Goal: Transaction & Acquisition: Download file/media

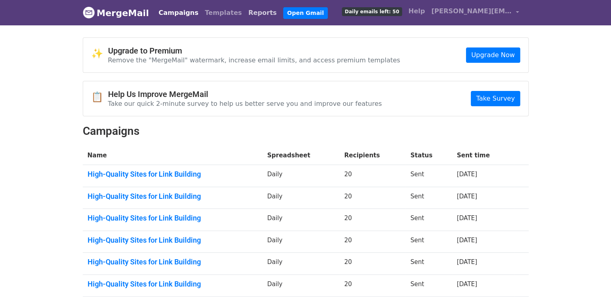
click at [245, 15] on link "Reports" at bounding box center [262, 13] width 35 height 16
click at [245, 11] on link "Reports" at bounding box center [262, 13] width 35 height 16
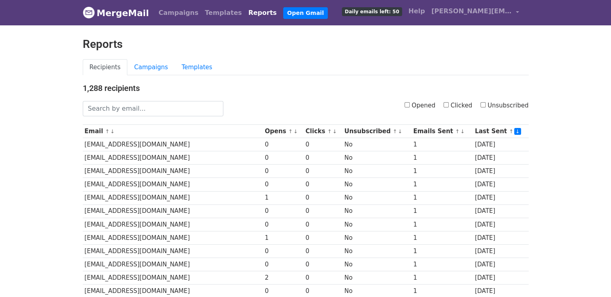
click at [410, 105] on input "Opened" at bounding box center [407, 104] width 5 height 5
checkbox input "true"
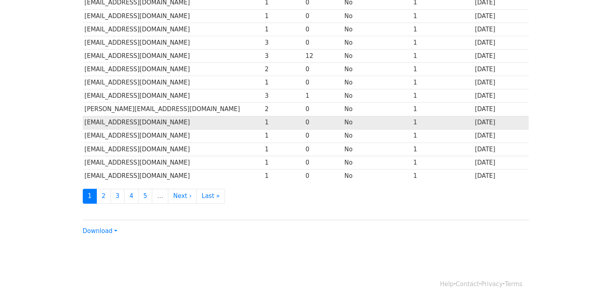
scroll to position [355, 0]
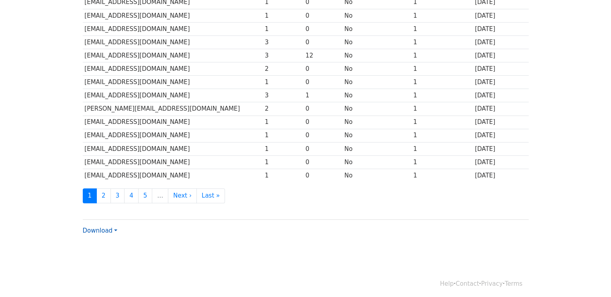
click at [108, 227] on link "Download" at bounding box center [100, 230] width 35 height 7
click at [102, 254] on link "Excel" at bounding box center [115, 258] width 64 height 13
